Goal: Navigation & Orientation: Find specific page/section

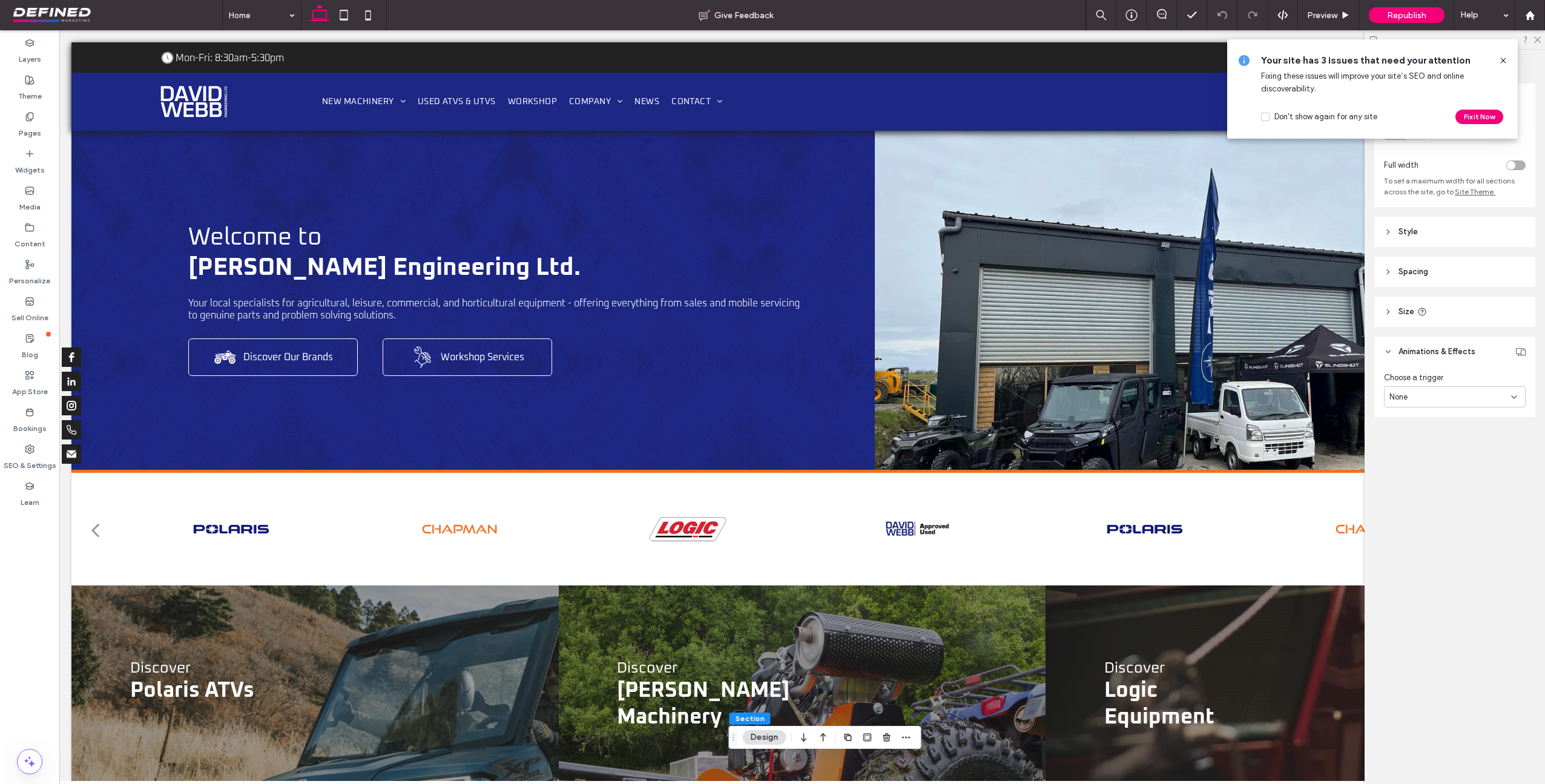
click at [1504, 60] on icon at bounding box center [1503, 60] width 9 height 9
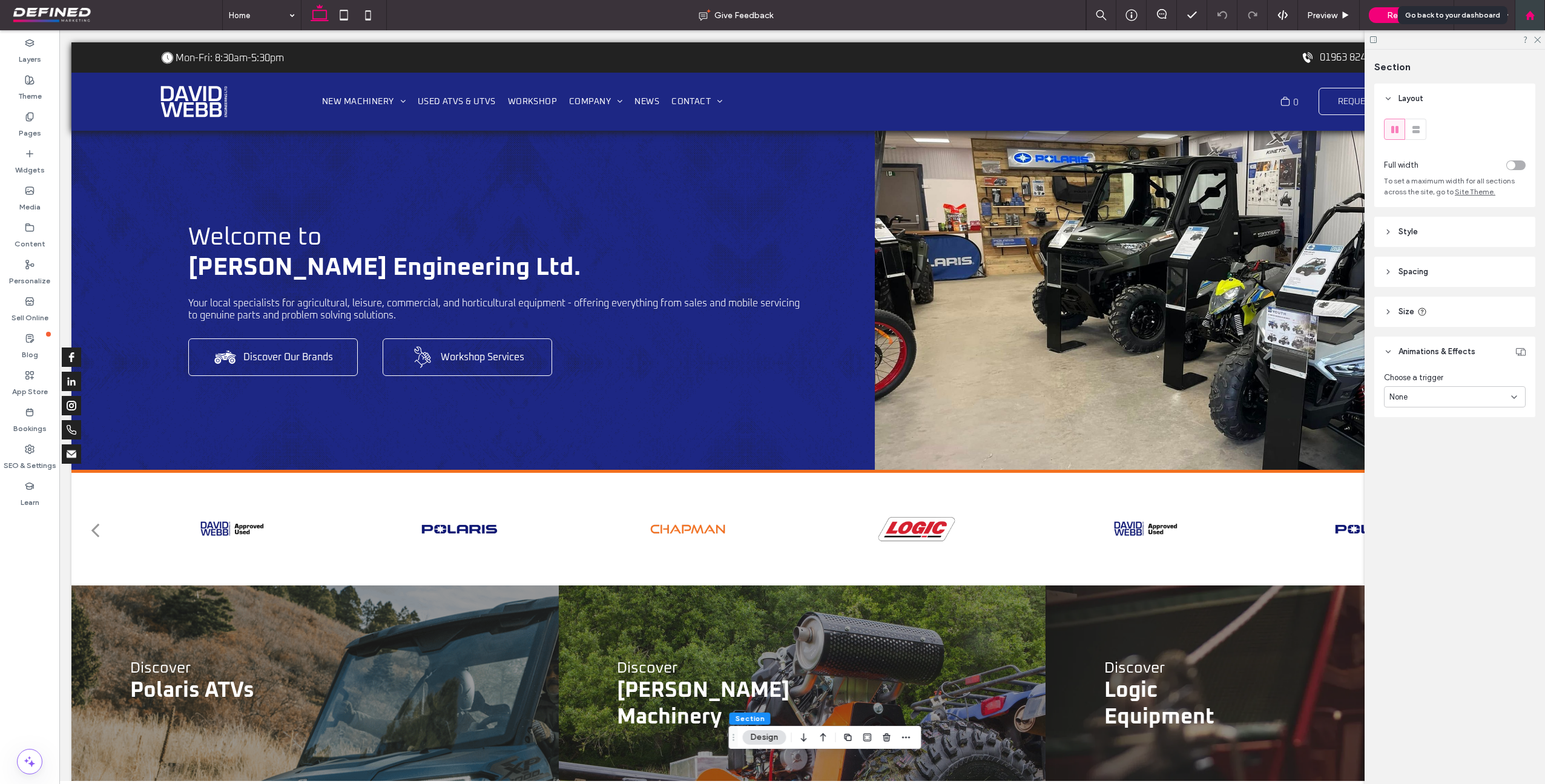
click at [1536, 13] on div at bounding box center [1529, 15] width 29 height 10
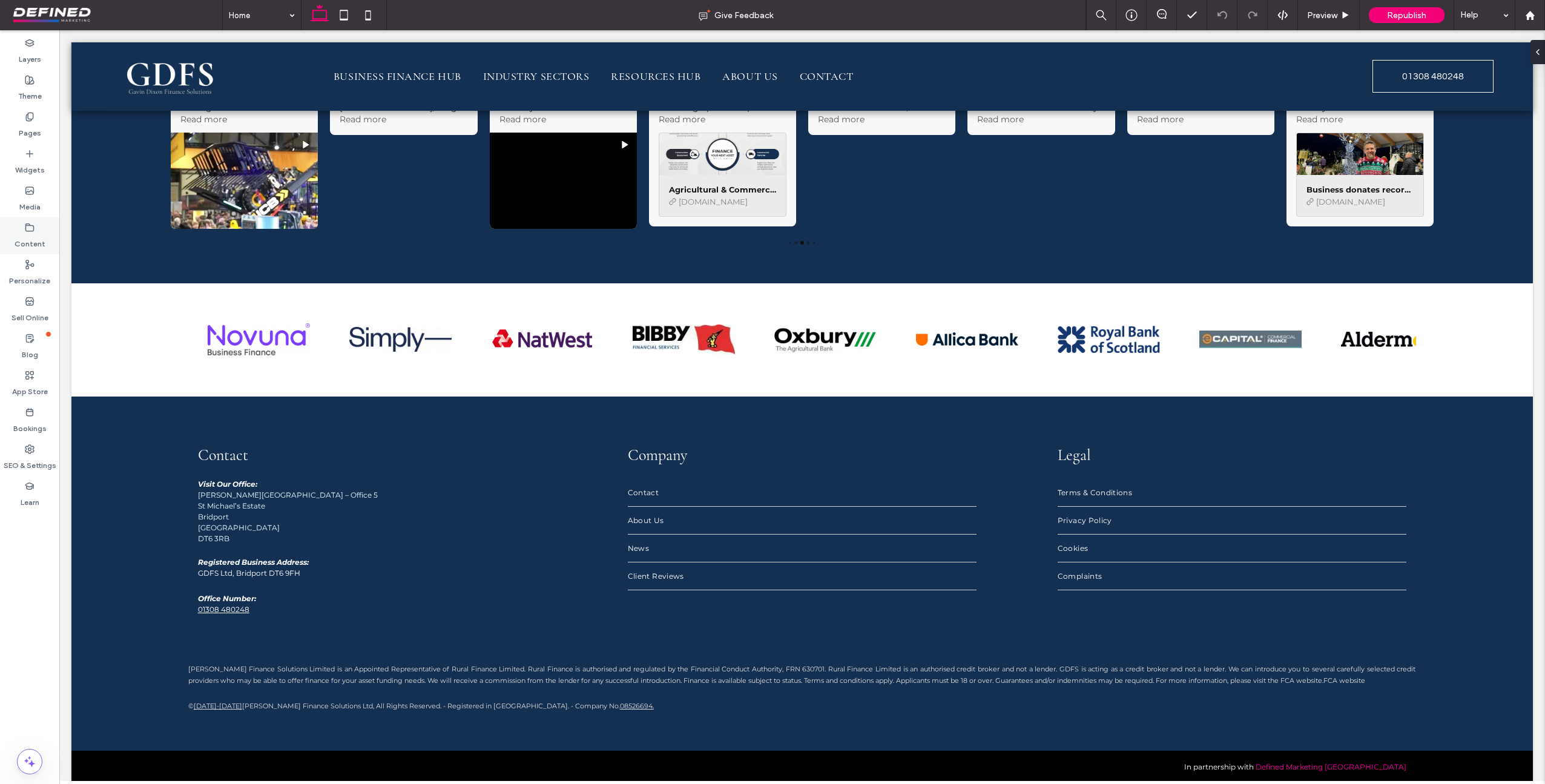
scroll to position [3981, 0]
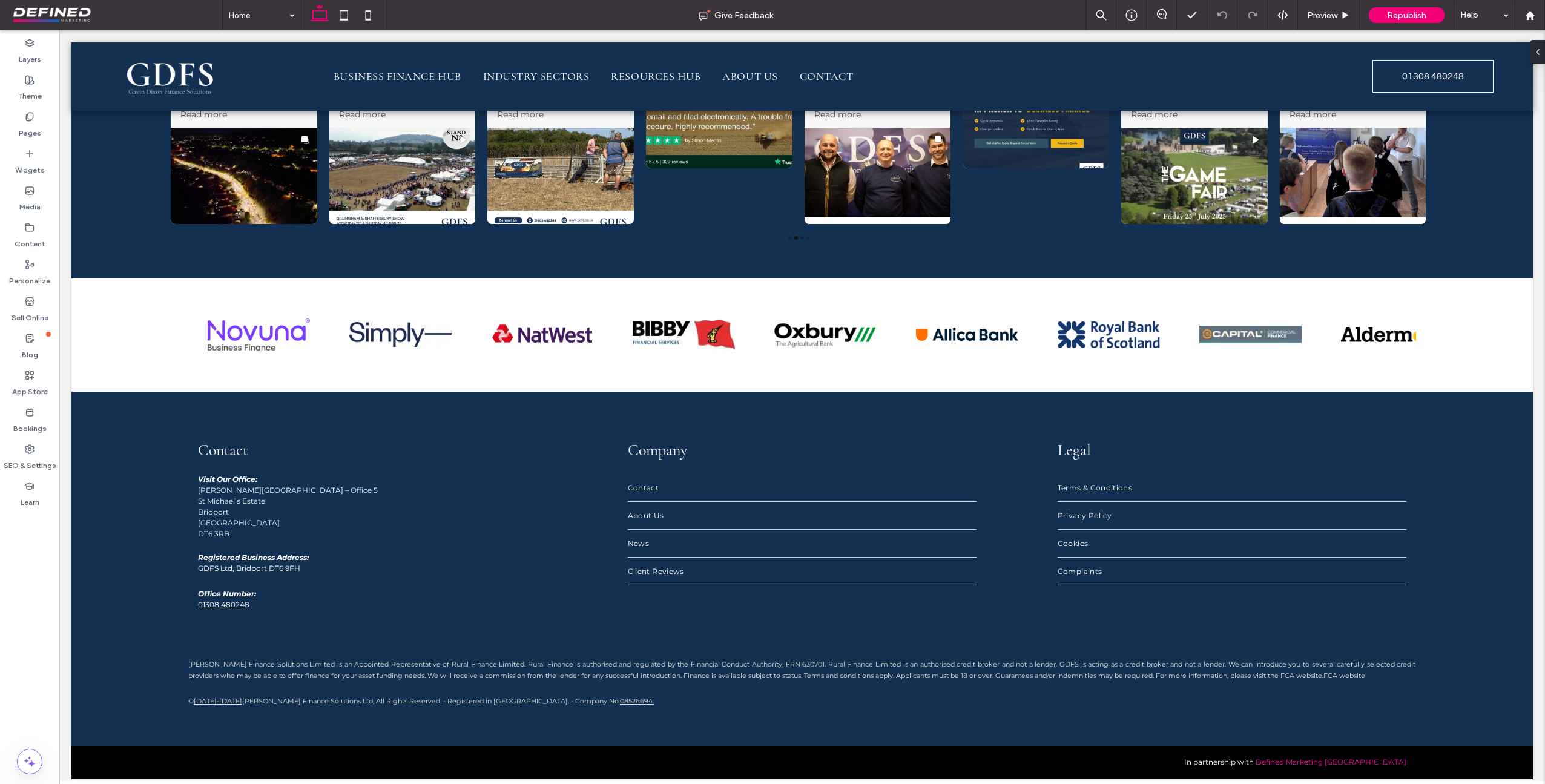
scroll to position [3975, 0]
